Goal: Task Accomplishment & Management: Use online tool/utility

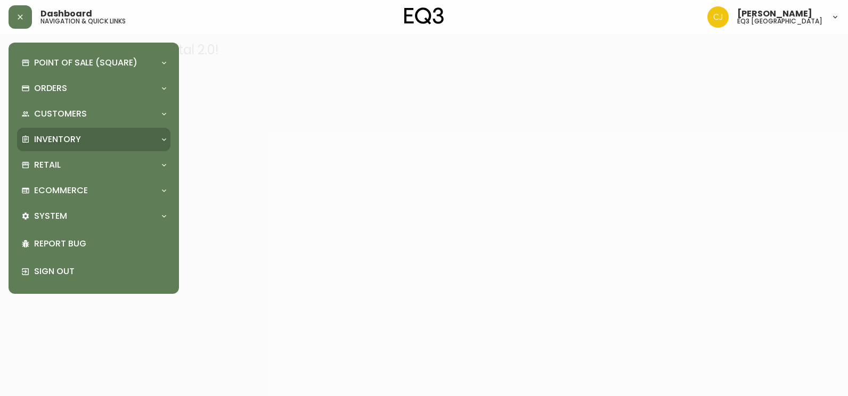
click at [61, 137] on p "Inventory" at bounding box center [57, 140] width 47 height 12
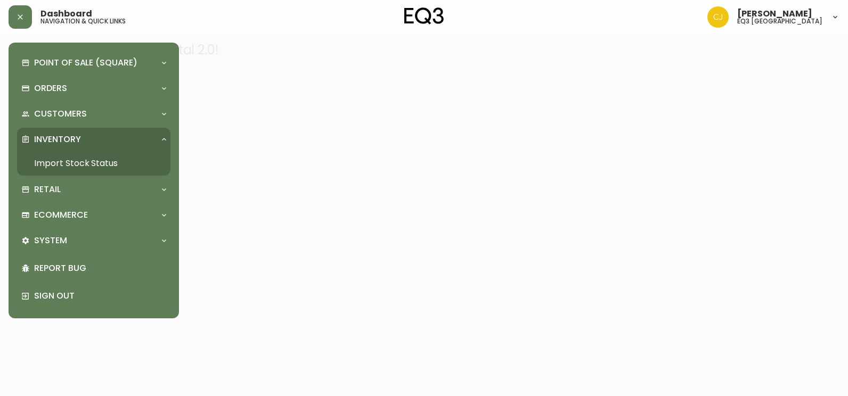
drag, startPoint x: 60, startPoint y: 162, endPoint x: 50, endPoint y: 174, distance: 15.9
click at [60, 162] on link "Import Stock Status" at bounding box center [93, 163] width 153 height 24
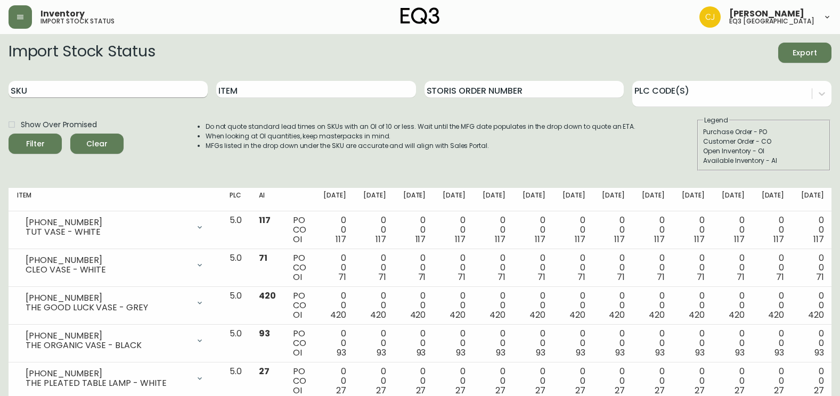
click at [102, 94] on input "SKU" at bounding box center [108, 89] width 199 height 17
paste input "[PHONE_NUMBER]"
type input "[PHONE_NUMBER]"
click at [9, 134] on button "Filter" at bounding box center [35, 144] width 53 height 20
